Goal: Check status: Check status

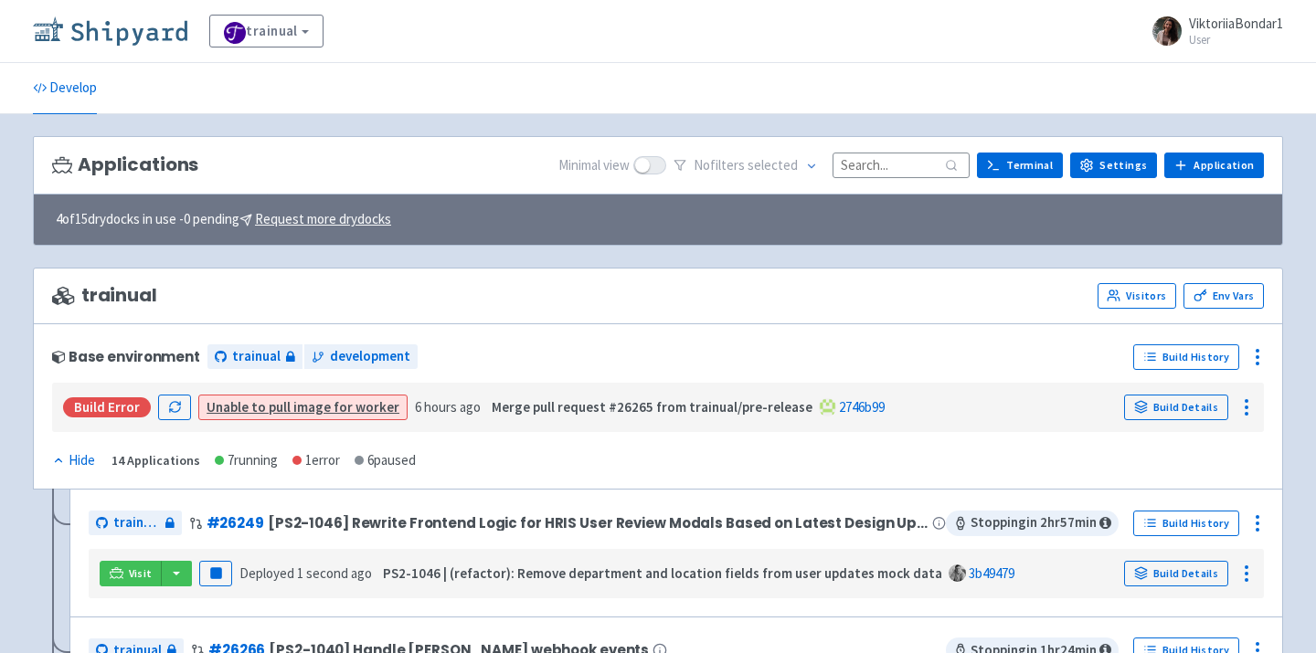
click at [150, 36] on img at bounding box center [110, 30] width 154 height 29
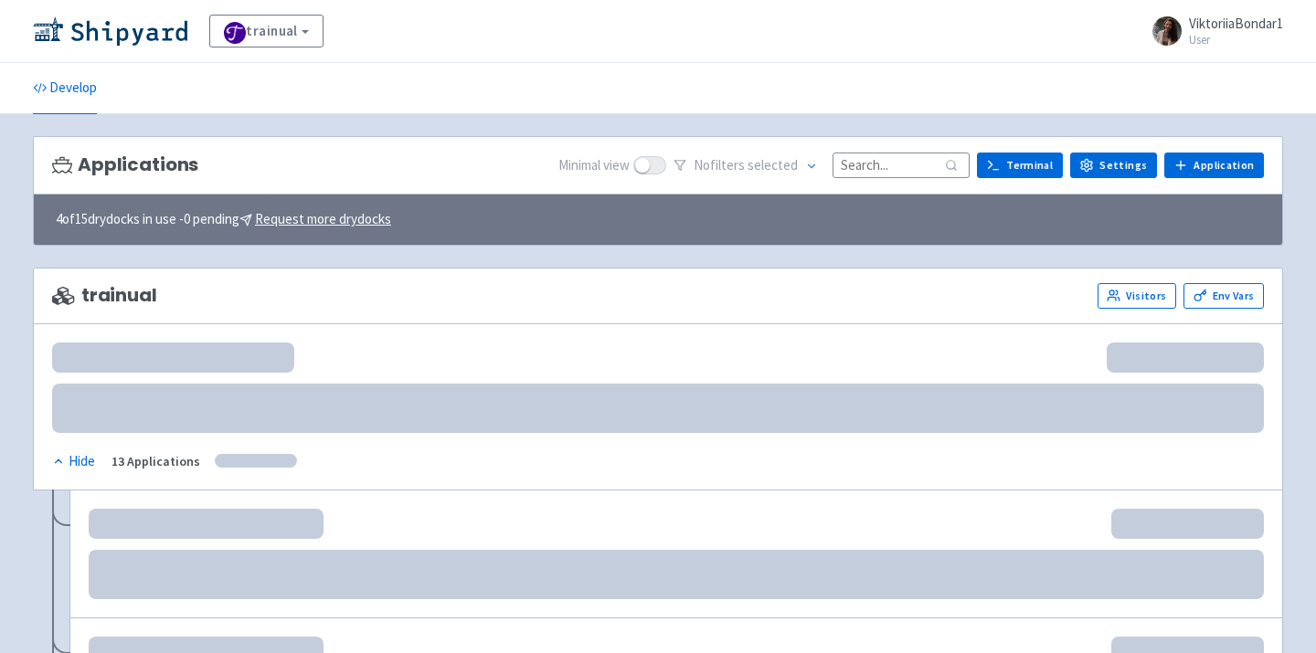
click at [887, 163] on input at bounding box center [900, 165] width 137 height 25
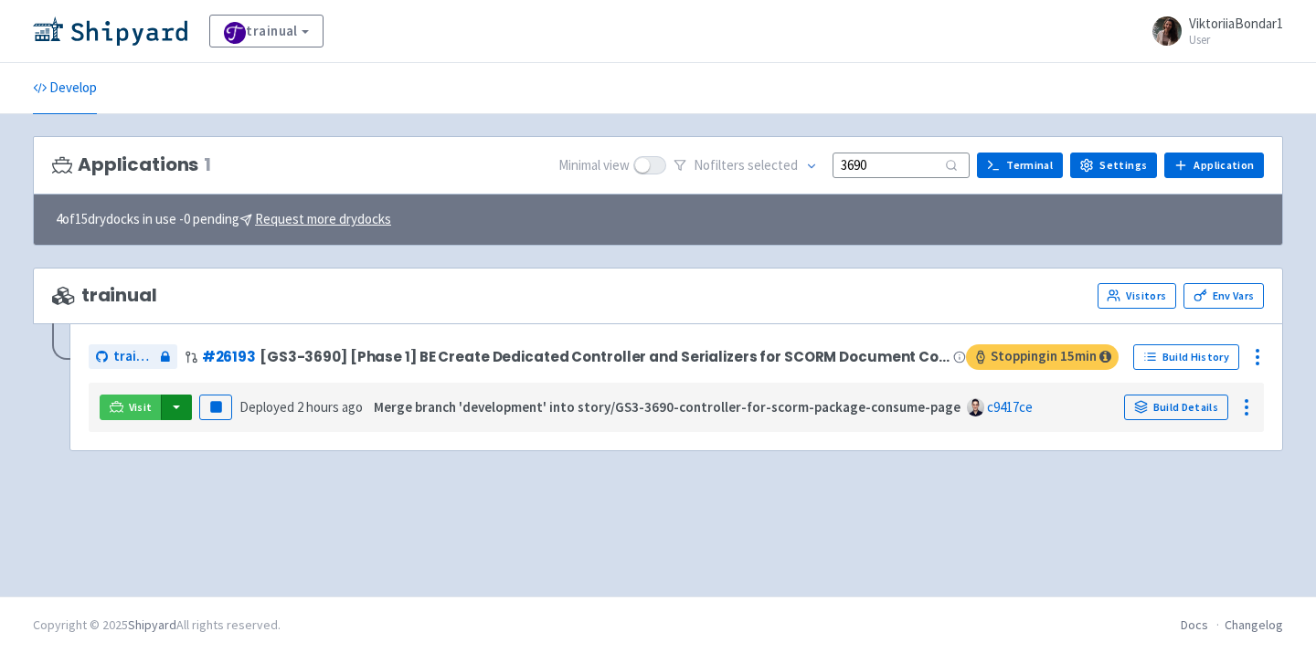
type input "3690"
click at [181, 410] on button "button" at bounding box center [176, 408] width 31 height 26
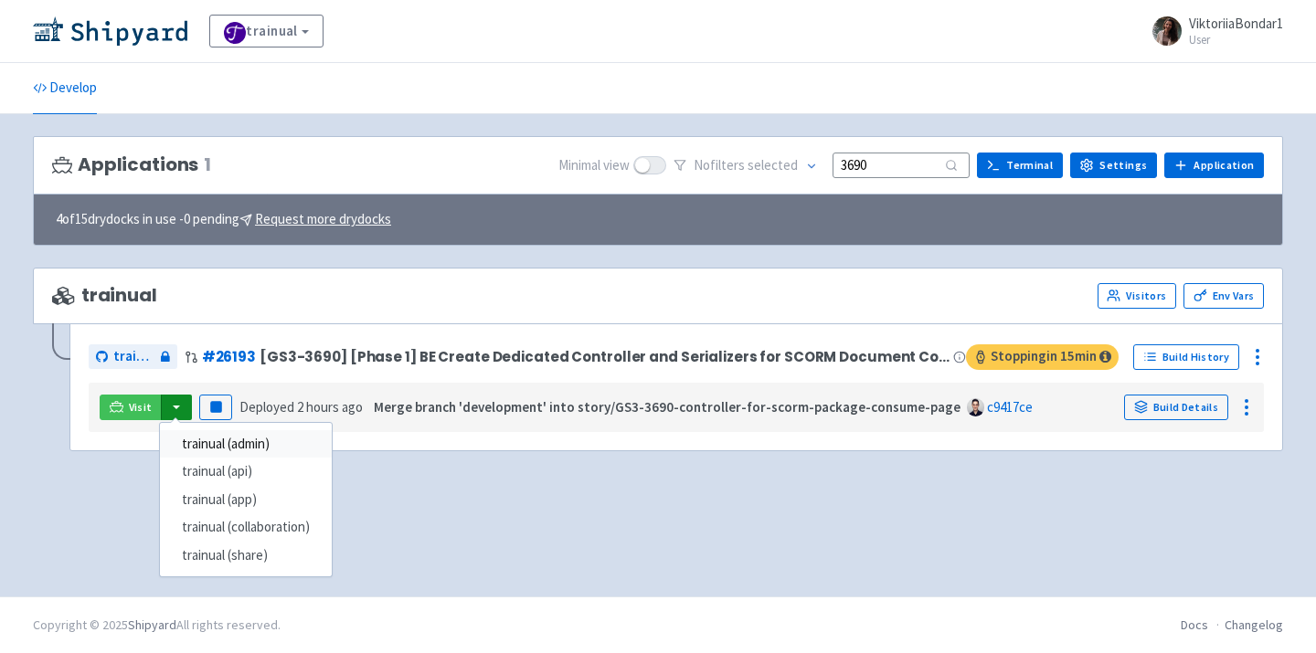
click at [219, 447] on link "trainual (admin)" at bounding box center [246, 444] width 172 height 28
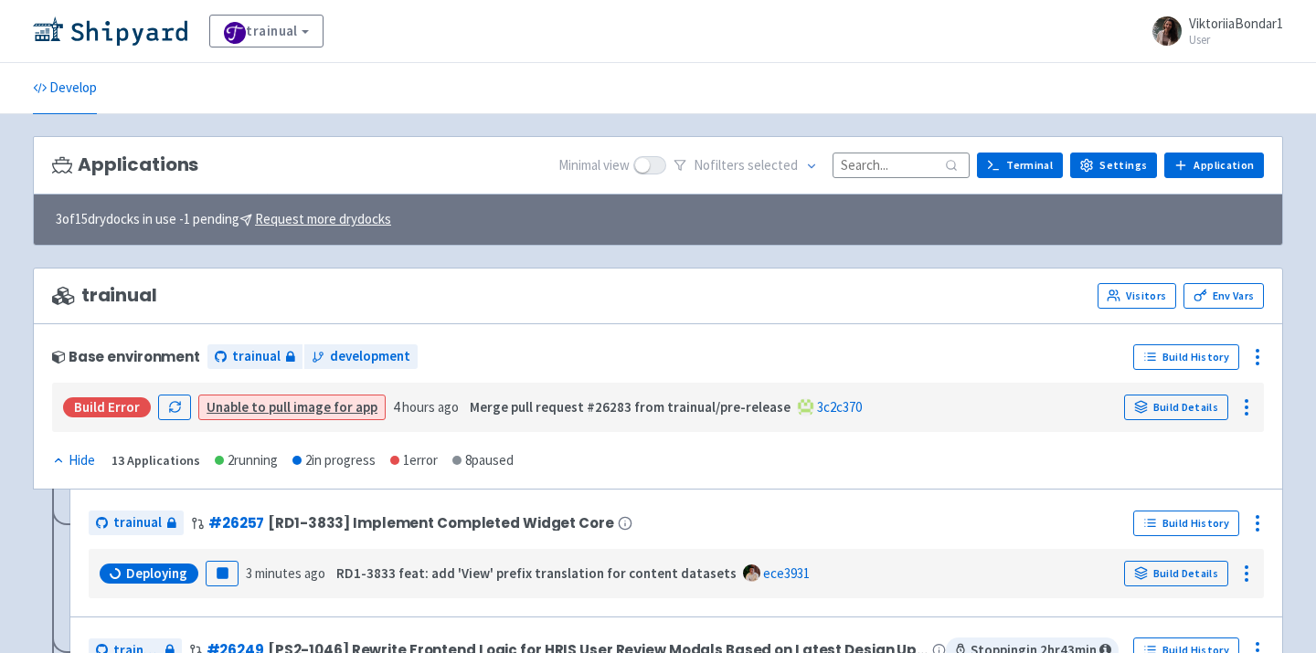
click at [906, 167] on input at bounding box center [900, 165] width 137 height 25
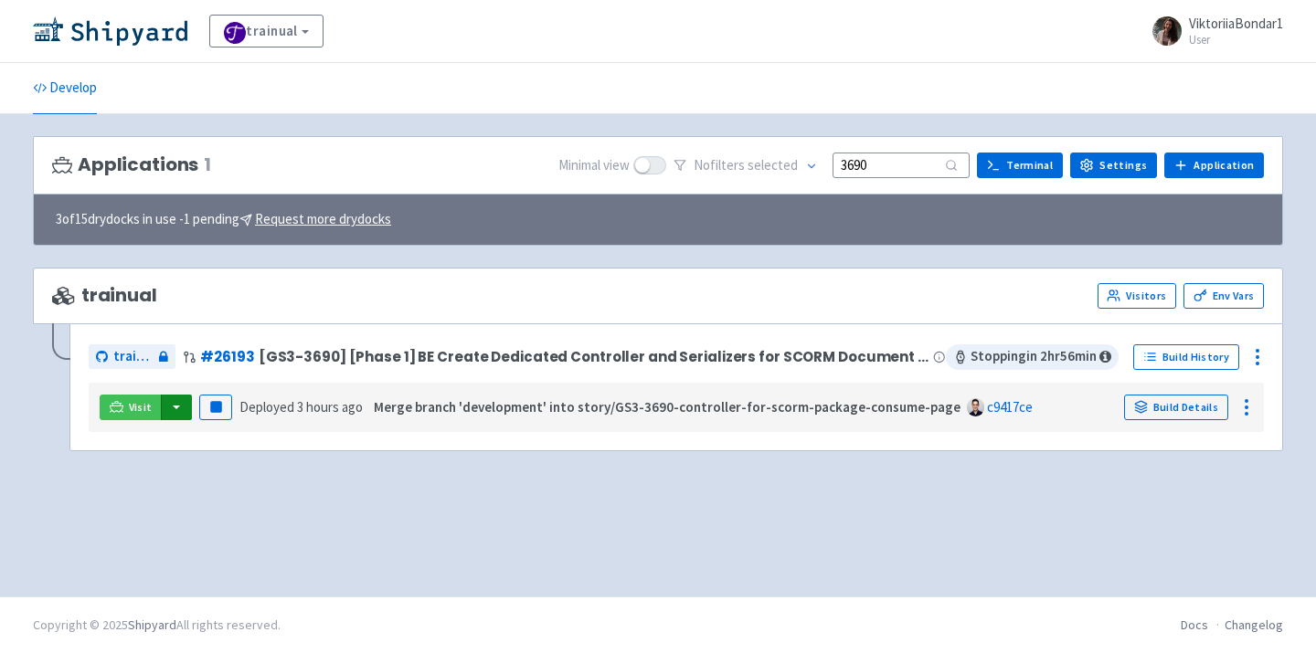
type input "3690"
click at [176, 413] on button "button" at bounding box center [176, 408] width 31 height 26
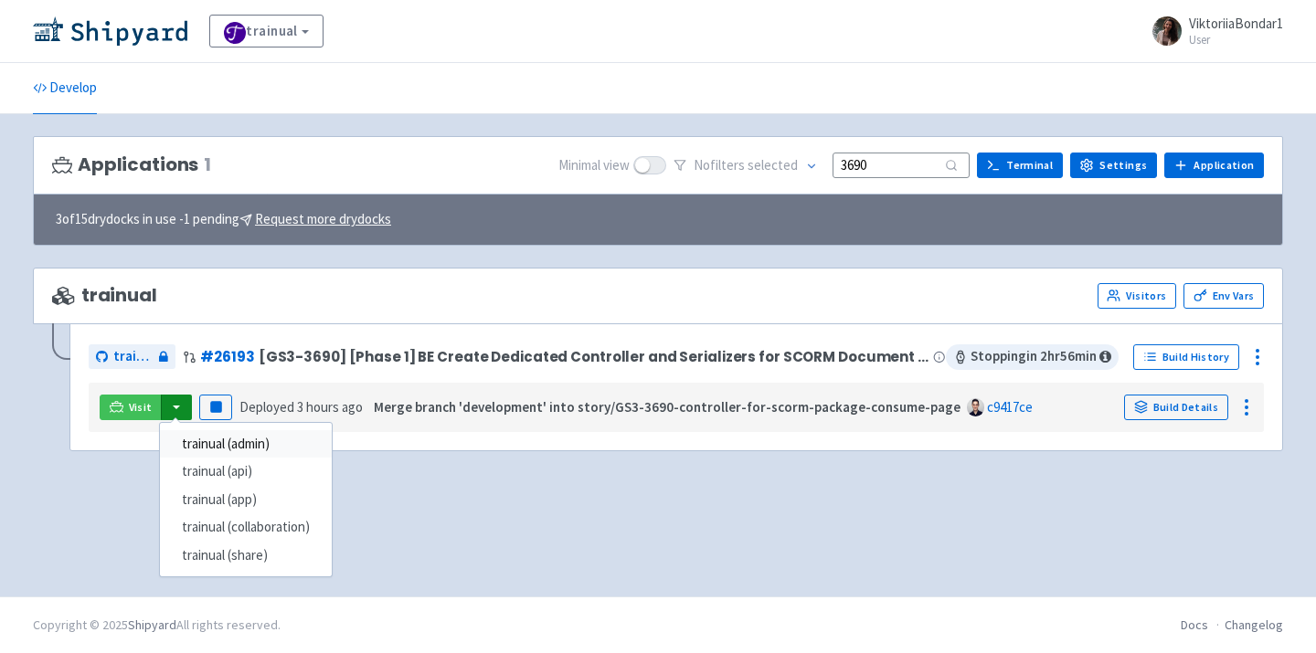
click at [209, 451] on link "trainual (admin)" at bounding box center [246, 444] width 172 height 28
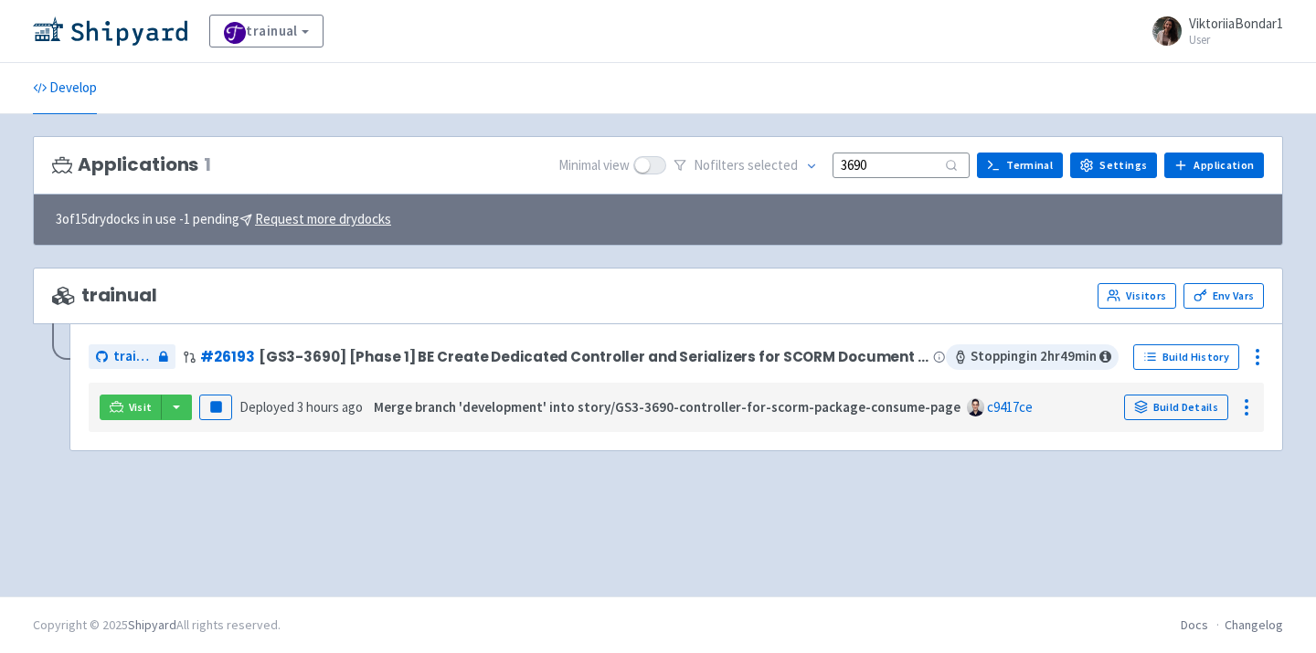
click at [177, 48] on div "trainual View Organizations ViktoriiaBondar1 User Profile Sign out" at bounding box center [658, 31] width 1316 height 63
click at [145, 36] on img at bounding box center [110, 30] width 154 height 29
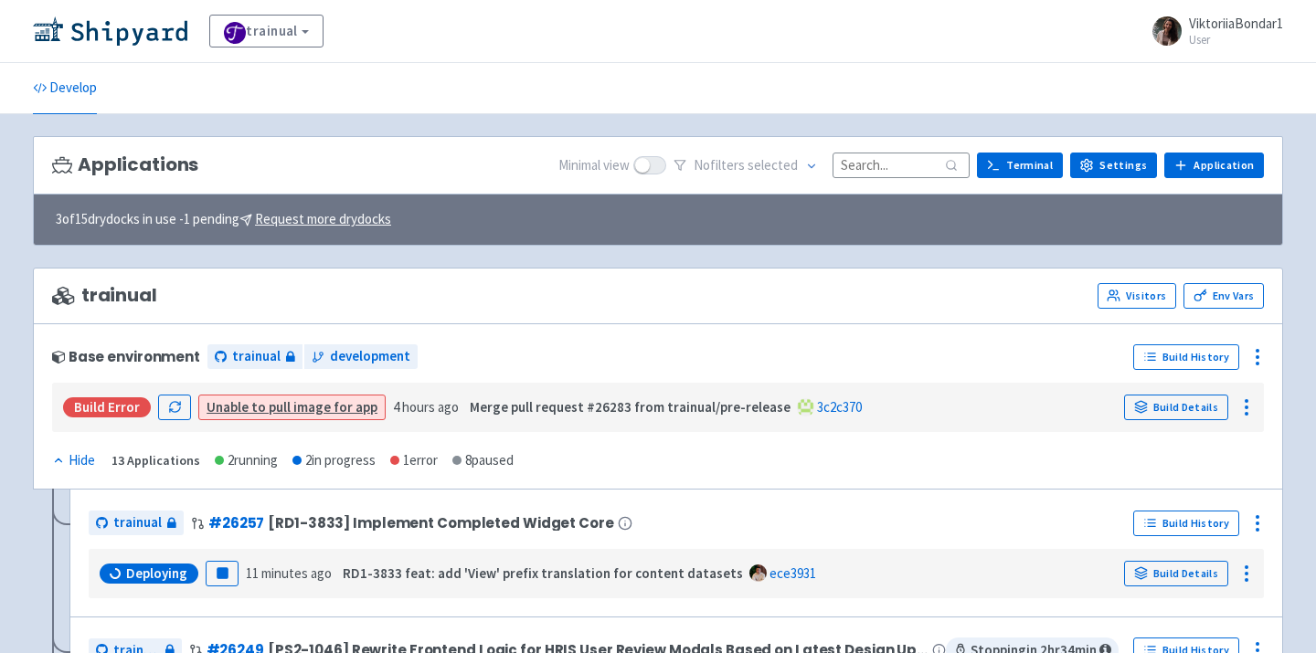
click at [936, 158] on input at bounding box center [900, 165] width 137 height 25
type input "6"
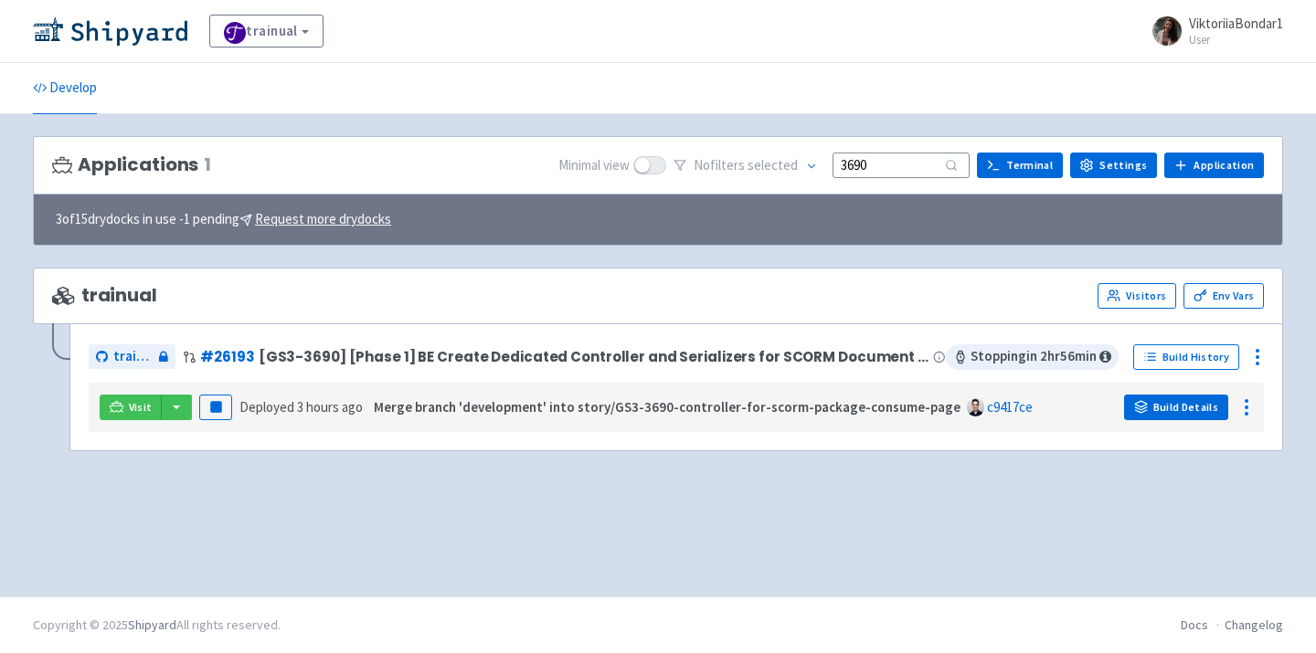
type input "3690"
click at [1183, 409] on link "Build Details" at bounding box center [1176, 408] width 104 height 26
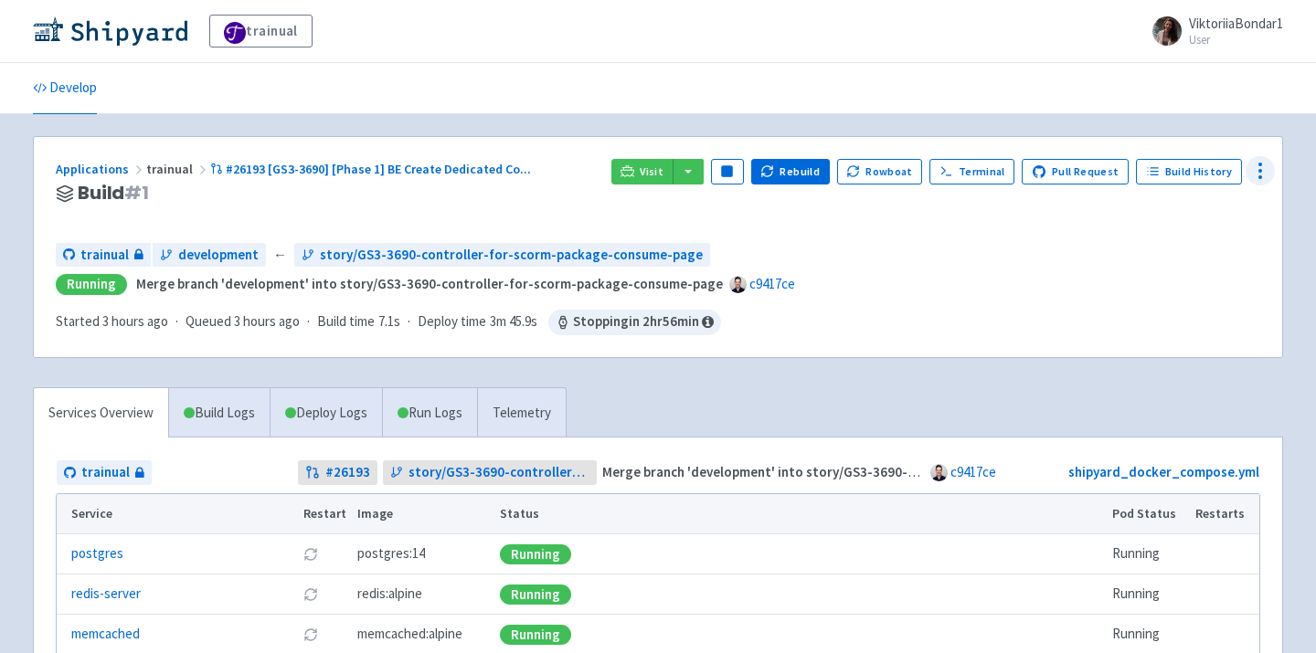
click at [1269, 165] on icon at bounding box center [1260, 171] width 22 height 22
click at [1192, 282] on span "Visitors" at bounding box center [1191, 278] width 122 height 26
click at [702, 166] on button "button" at bounding box center [687, 172] width 31 height 26
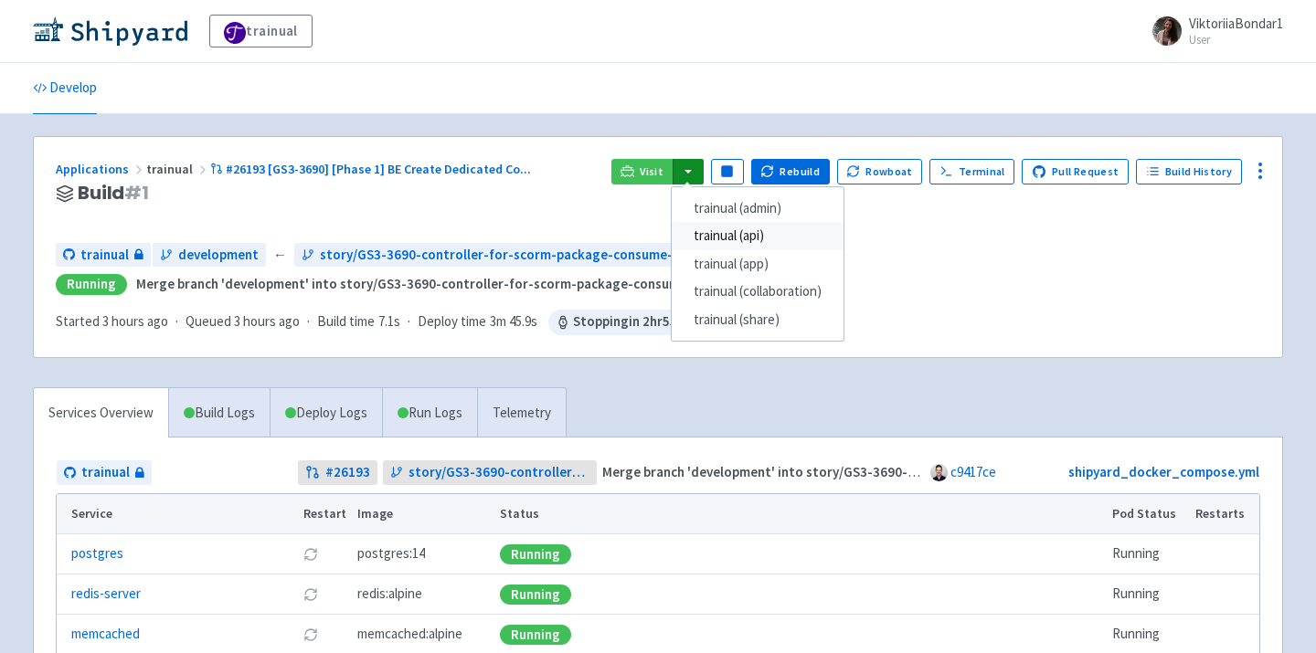
click at [751, 232] on link "trainual (api)" at bounding box center [758, 236] width 172 height 28
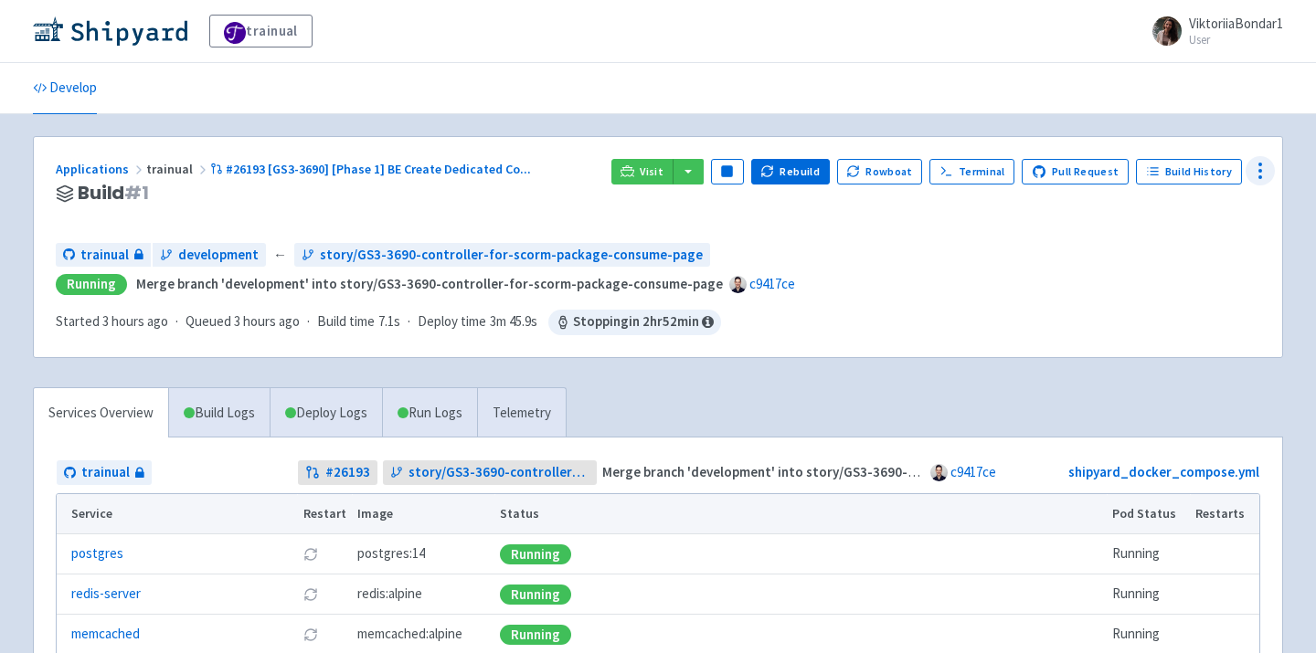
click at [1256, 170] on icon at bounding box center [1260, 171] width 22 height 22
click at [1185, 291] on link "Visitors" at bounding box center [1190, 277] width 165 height 33
